Goal: Task Accomplishment & Management: Manage account settings

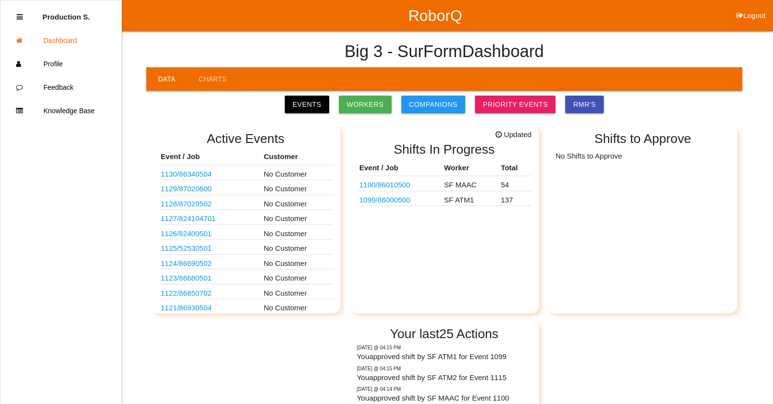
click at [390, 199] on link "1099 / 86000500" at bounding box center [384, 200] width 51 height 8
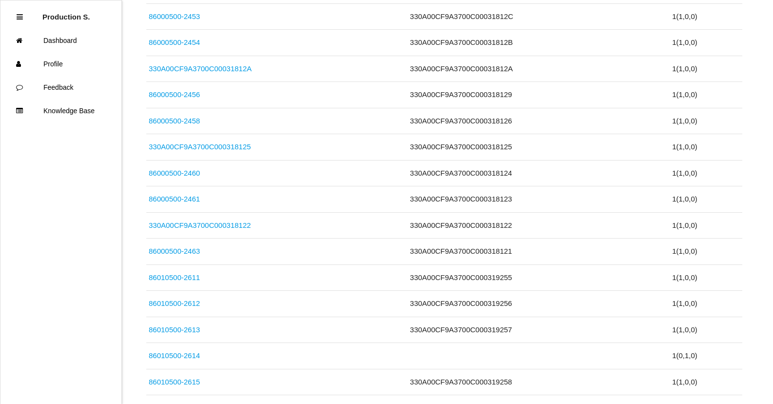
scroll to position [3575, 0]
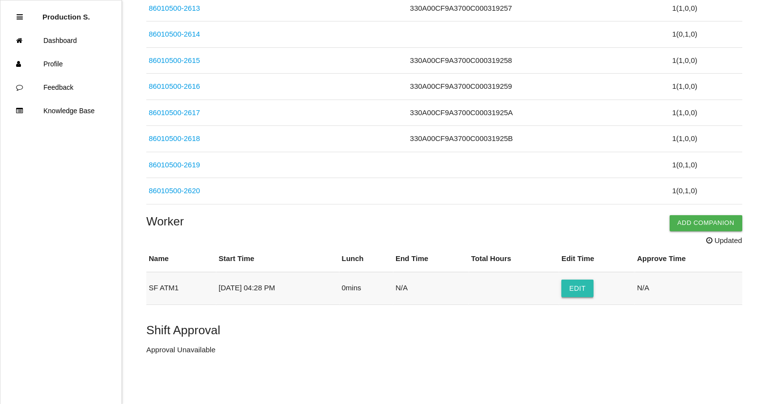
click at [579, 281] on button "Edit" at bounding box center [577, 288] width 32 height 18
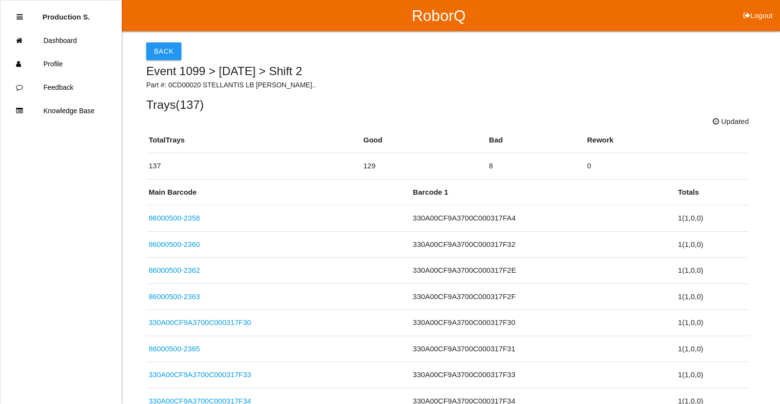
select select "4"
select select "28"
select select "2"
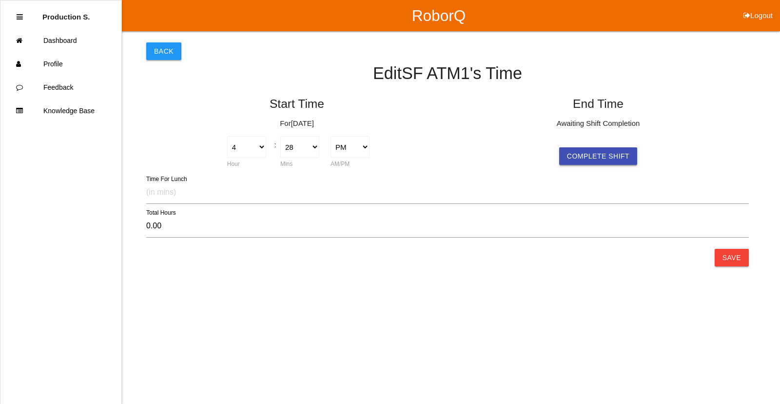
click at [608, 155] on button "Complete Shift" at bounding box center [598, 156] width 78 height 18
select select "4"
select select "28"
select select "2"
click at [738, 257] on button "Save" at bounding box center [732, 258] width 34 height 18
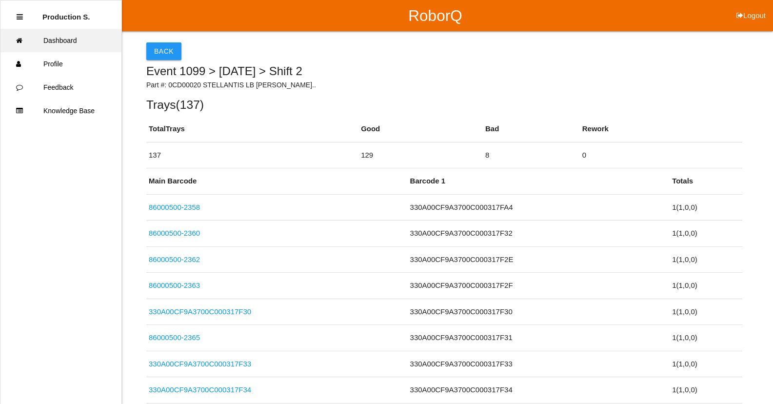
click at [50, 46] on link "Dashboard" at bounding box center [60, 40] width 121 height 23
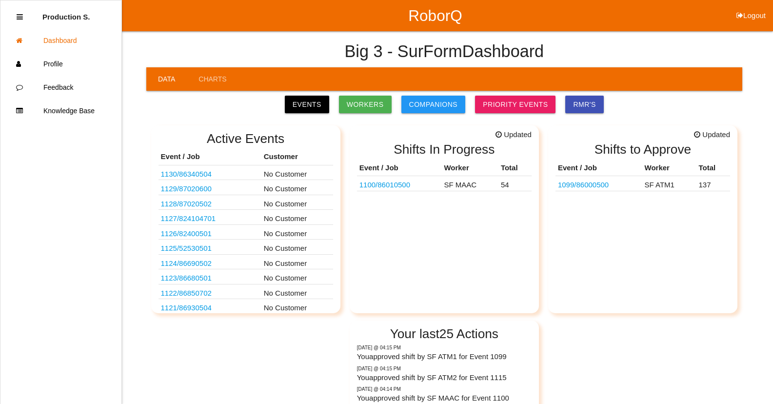
click at [593, 188] on link "1099 / 86000500" at bounding box center [583, 184] width 51 height 8
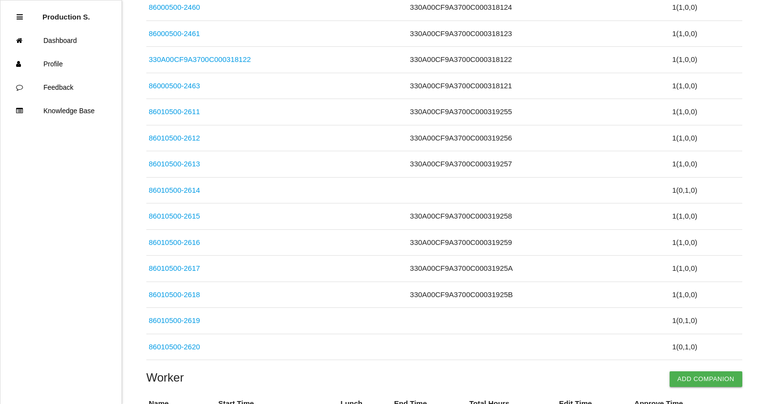
scroll to position [3553, 0]
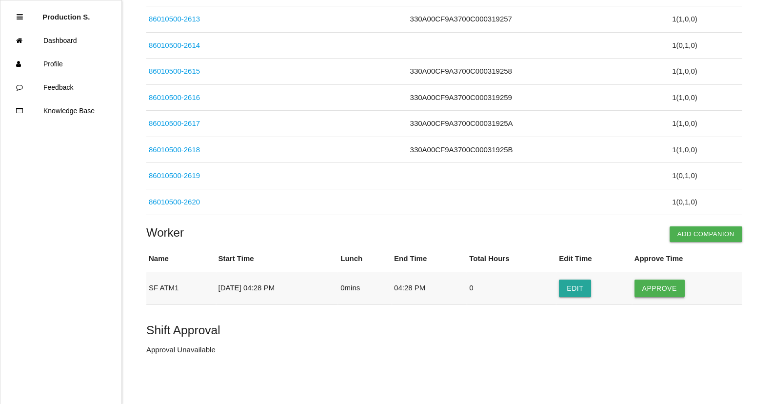
click at [665, 290] on button "Approve" at bounding box center [659, 288] width 50 height 18
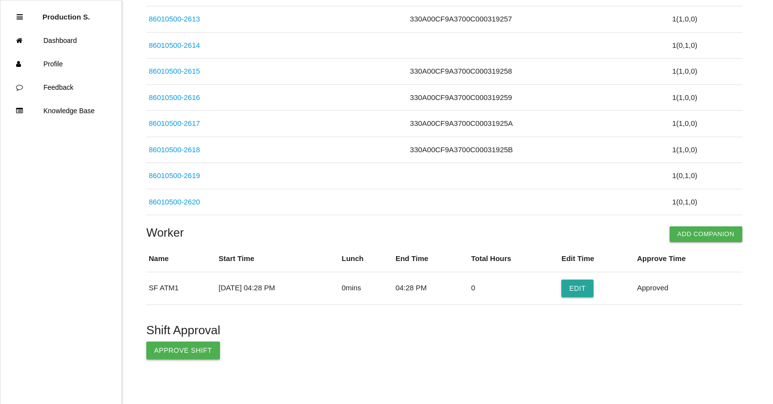
click at [184, 351] on button "Approve Shift" at bounding box center [183, 350] width 74 height 18
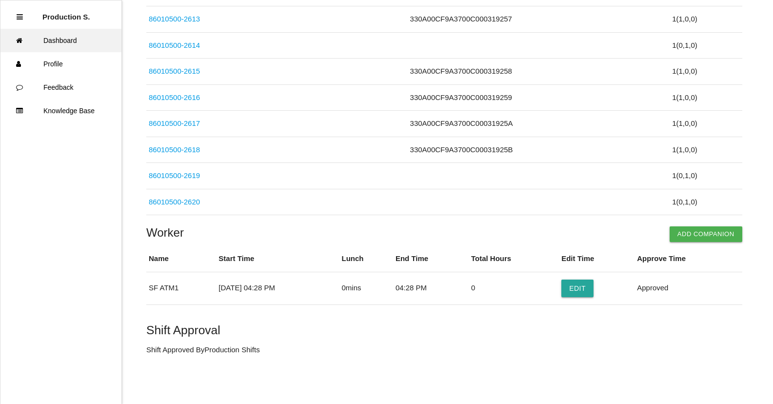
click at [30, 43] on link "Dashboard" at bounding box center [60, 40] width 121 height 23
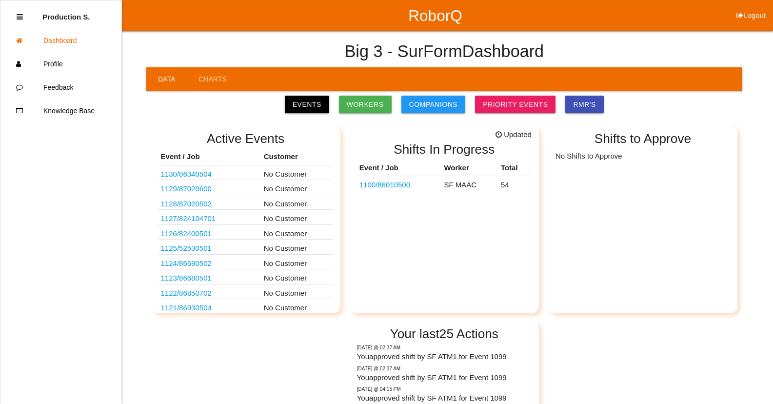
click at [387, 192] on div "Updated Shifts In Progress Event / Job Worker Total 1100 / 86010500 SF MAAC 54" at bounding box center [444, 219] width 189 height 188
click at [397, 187] on link "1100 / 86010500" at bounding box center [384, 184] width 51 height 8
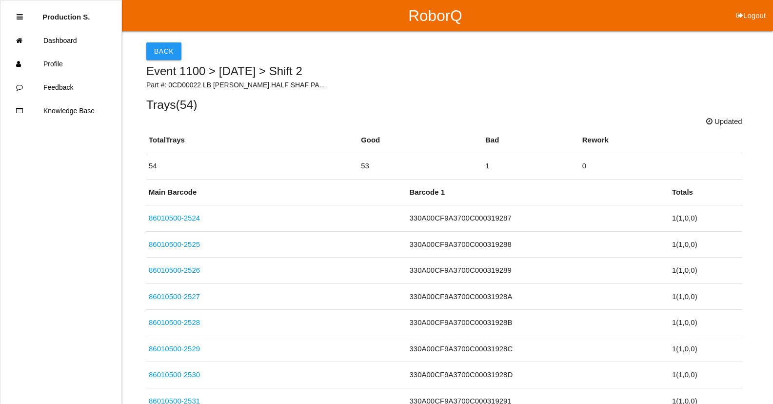
scroll to position [1410, 0]
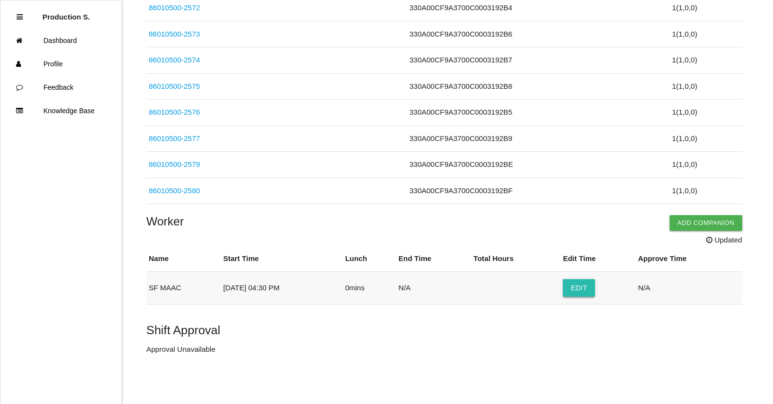
click at [588, 295] on button "Edit" at bounding box center [579, 288] width 32 height 18
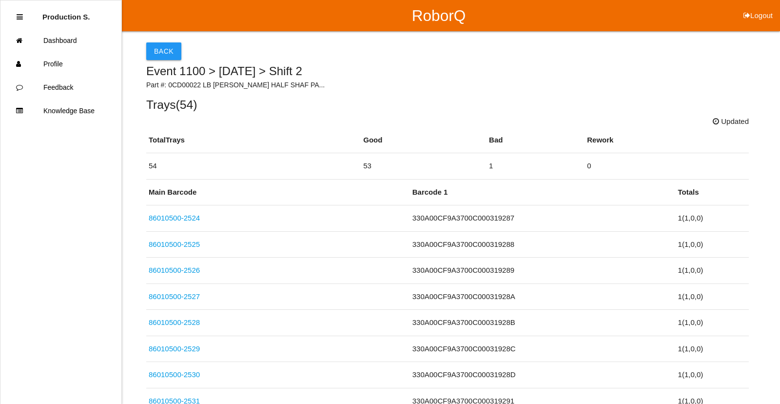
select select "4"
select select "30"
select select "2"
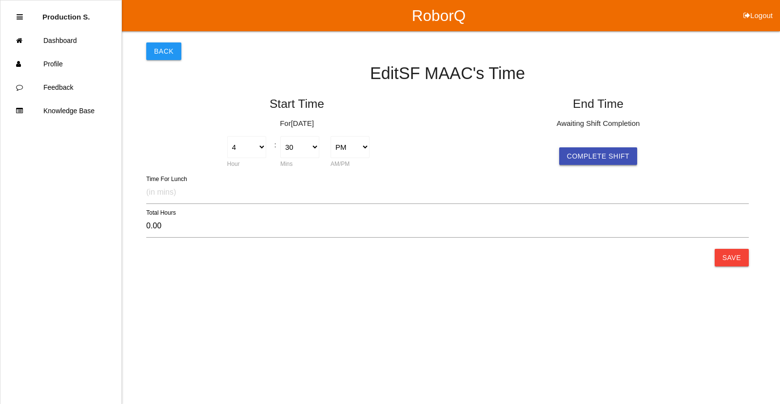
click at [624, 164] on button "Complete Shift" at bounding box center [598, 156] width 78 height 18
select select "4"
select select "30"
select select "2"
click at [740, 259] on button "Save" at bounding box center [732, 258] width 34 height 18
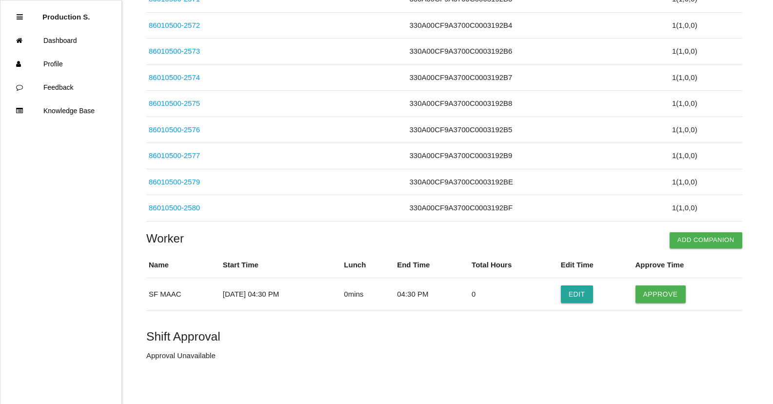
scroll to position [1388, 0]
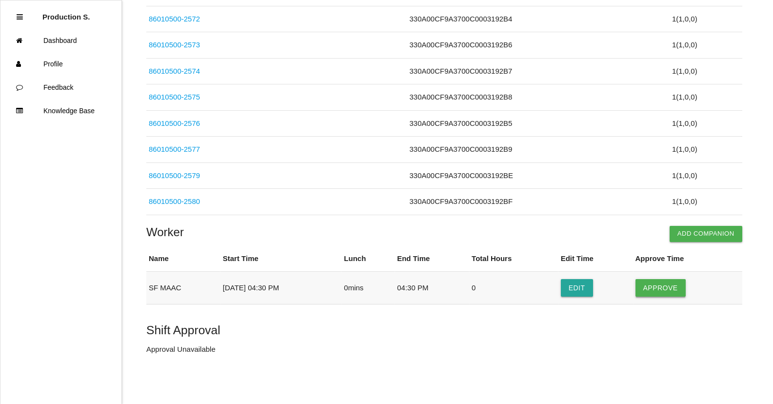
click at [671, 288] on button "Approve" at bounding box center [660, 288] width 50 height 18
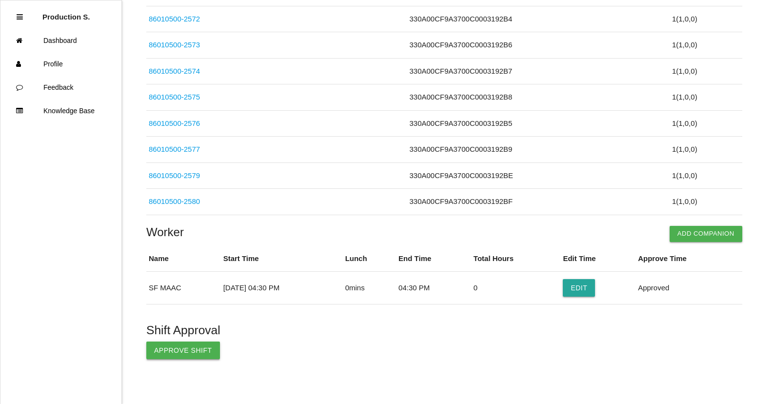
click at [162, 357] on button "Approve Shift" at bounding box center [183, 350] width 74 height 18
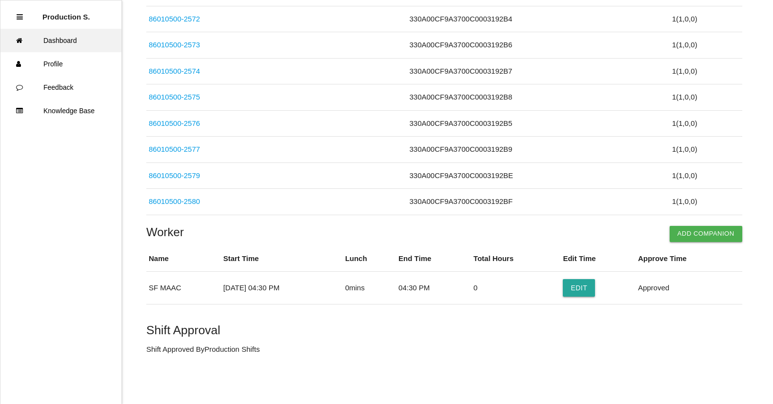
click at [47, 44] on link "Dashboard" at bounding box center [60, 40] width 121 height 23
